Goal: Transaction & Acquisition: Purchase product/service

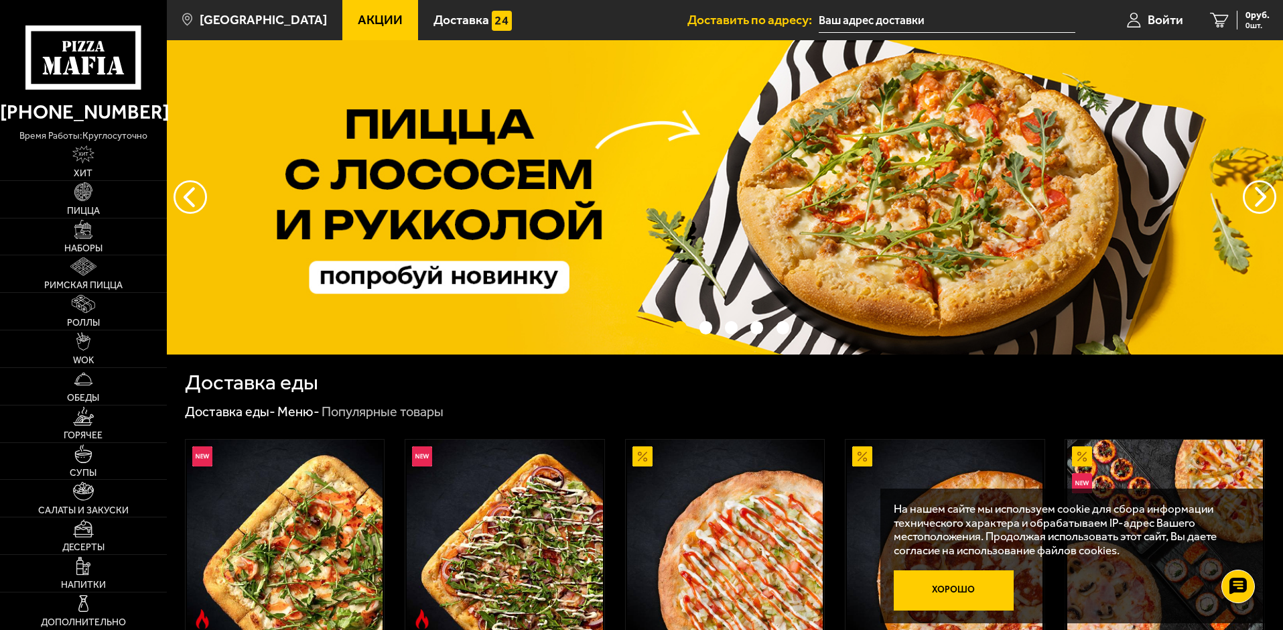
click at [954, 592] on button "Хорошо" at bounding box center [954, 590] width 121 height 40
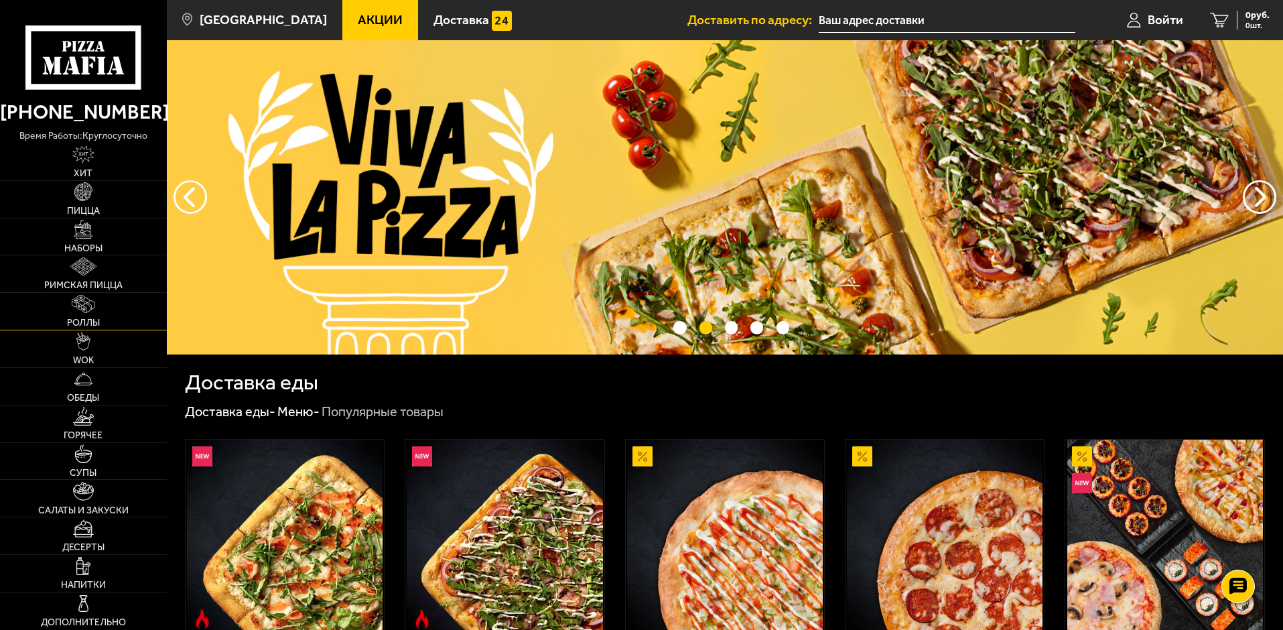
click at [87, 308] on img at bounding box center [84, 304] width 24 height 18
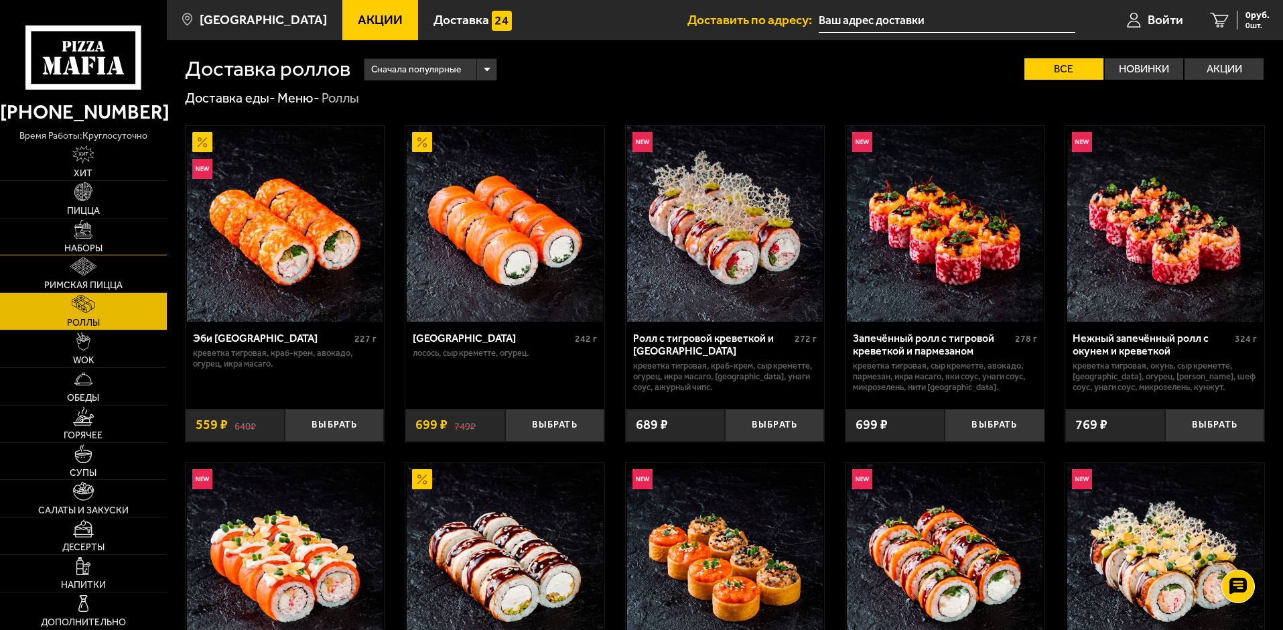
click at [68, 247] on span "Наборы" at bounding box center [83, 248] width 38 height 9
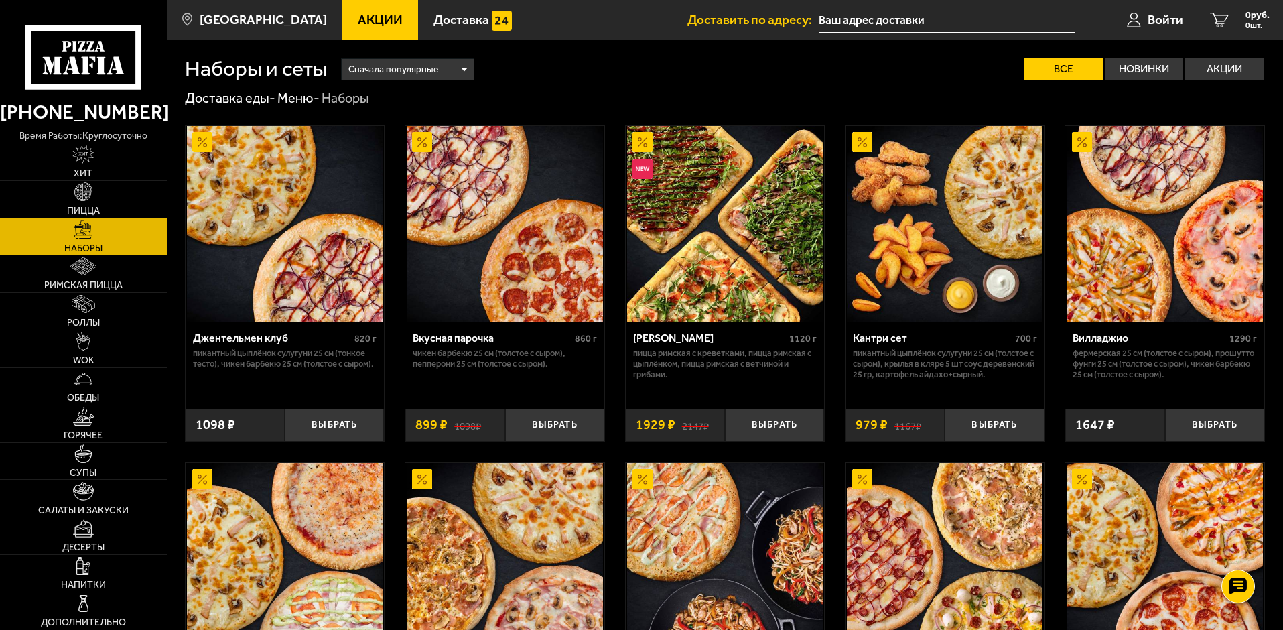
click at [90, 311] on img at bounding box center [84, 304] width 24 height 18
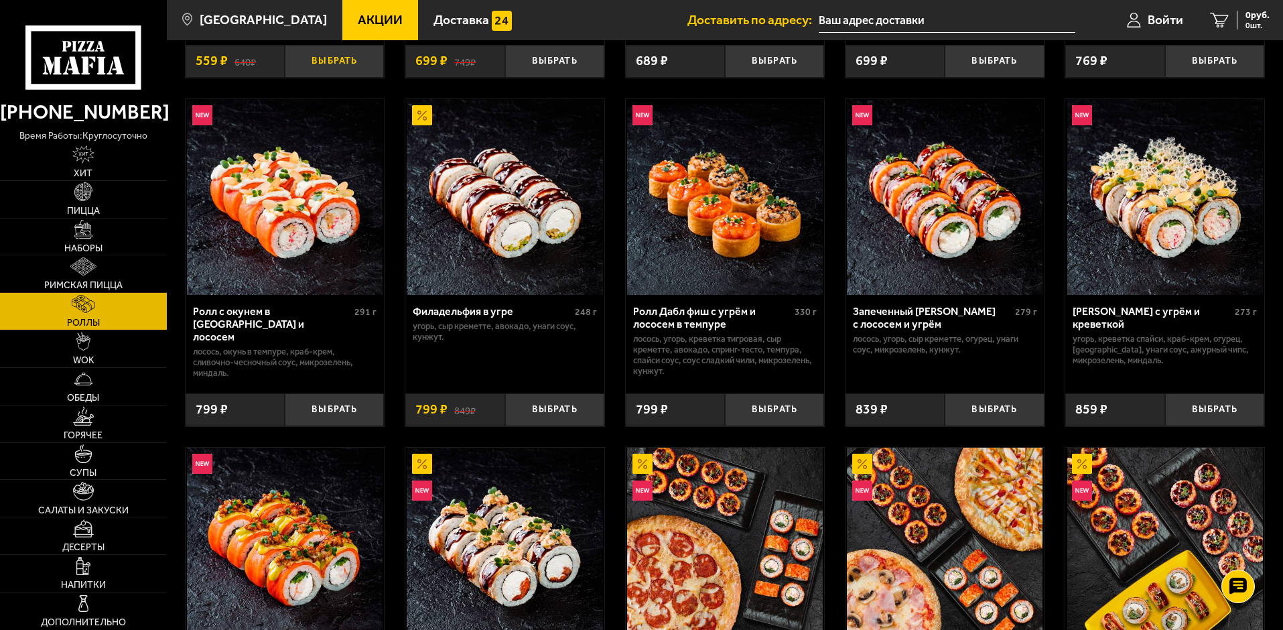
scroll to position [469, 0]
